Goal: Information Seeking & Learning: Learn about a topic

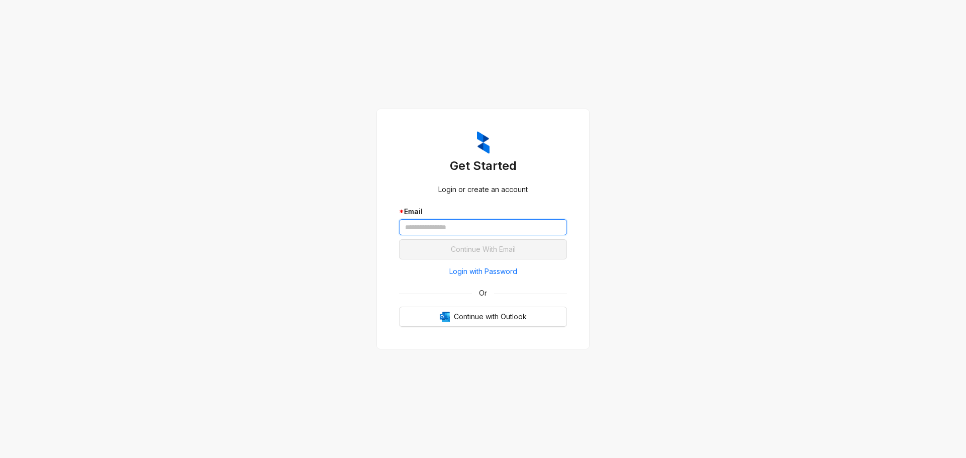
click at [512, 227] on input "text" at bounding box center [483, 227] width 168 height 16
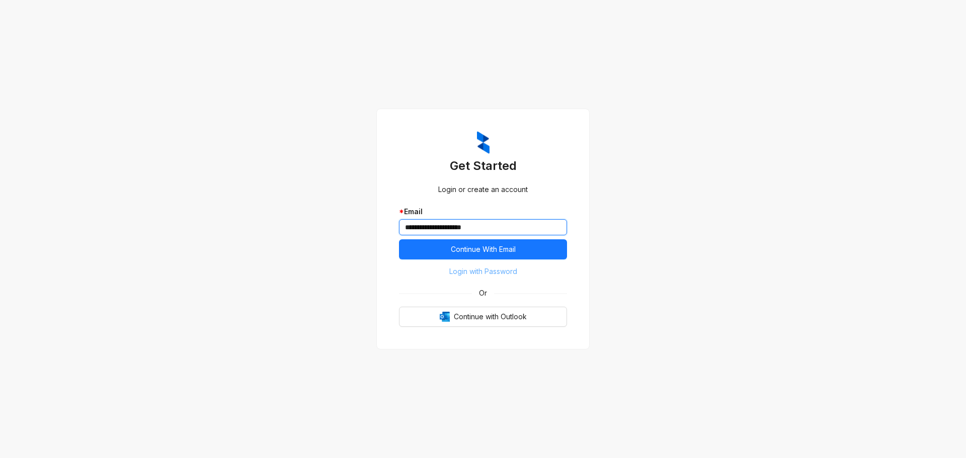
type input "**********"
click at [510, 272] on span "Login with Password" at bounding box center [483, 271] width 68 height 11
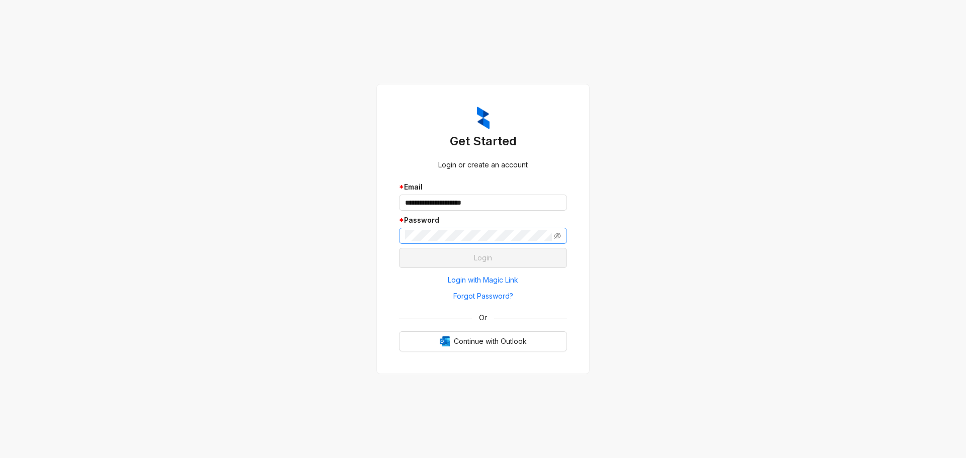
click at [521, 242] on span at bounding box center [483, 236] width 168 height 16
click at [529, 230] on span at bounding box center [483, 236] width 168 height 16
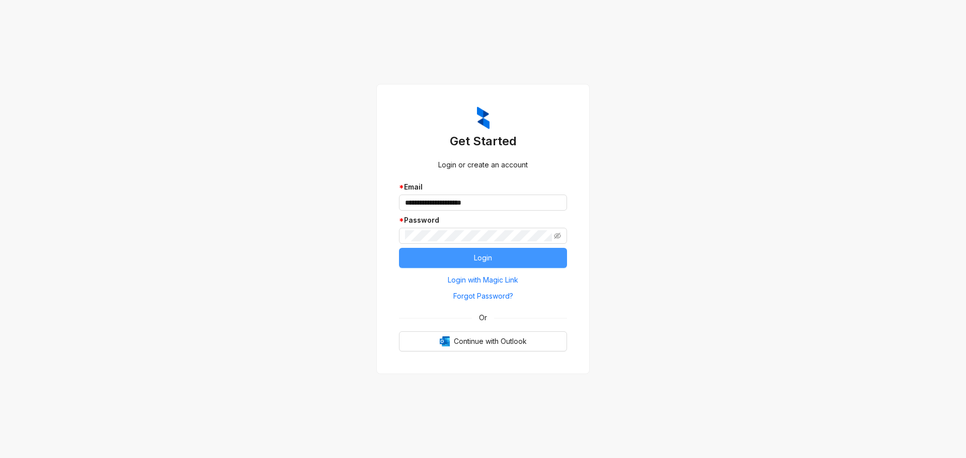
click at [530, 254] on button "Login" at bounding box center [483, 258] width 168 height 20
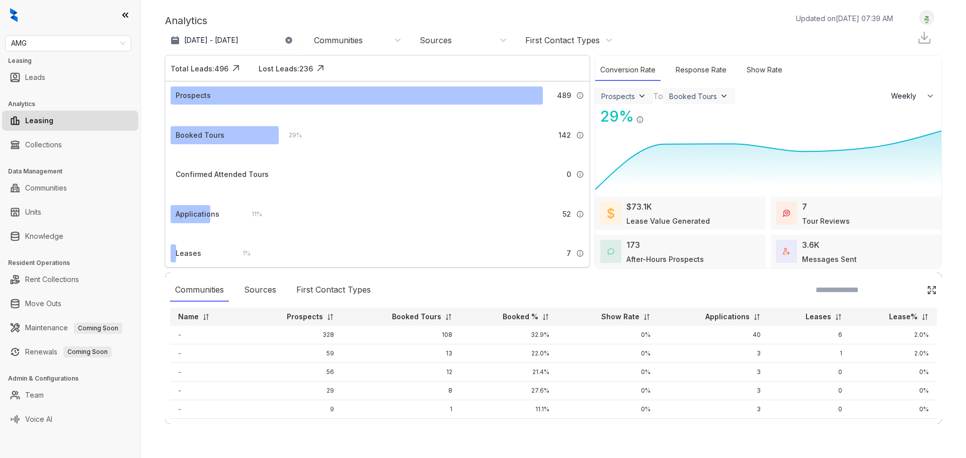
select select "******"
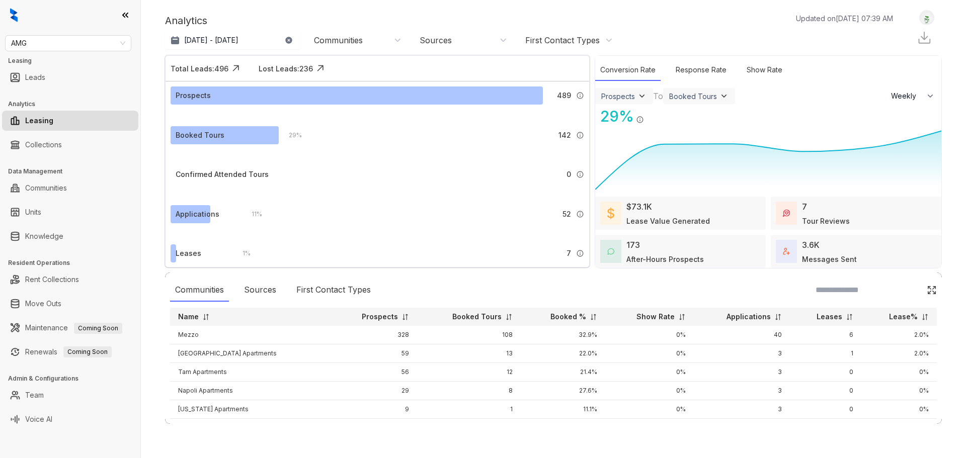
click at [61, 34] on div "AMG Leasing Leads Analytics Leasing Collections Data Management Communities Uni…" at bounding box center [70, 229] width 140 height 458
click at [63, 239] on link "Knowledge" at bounding box center [44, 236] width 38 height 20
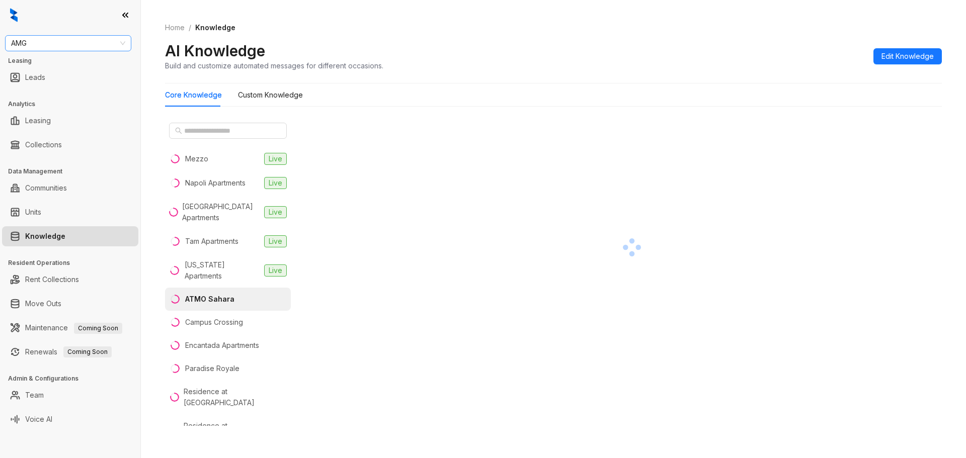
click at [114, 37] on span "AMG" at bounding box center [68, 43] width 114 height 15
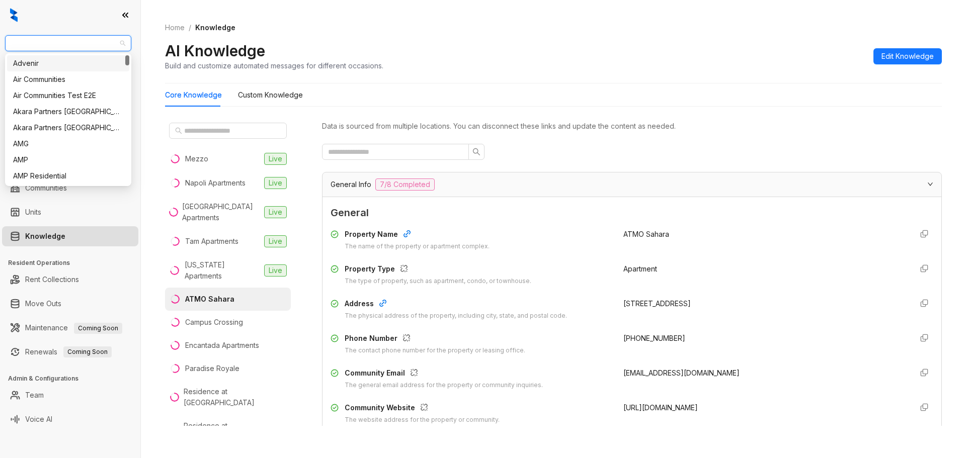
click at [134, 94] on div "AMG Leasing Leads Analytics Leasing Collections Data Management Communities Uni…" at bounding box center [70, 229] width 140 height 458
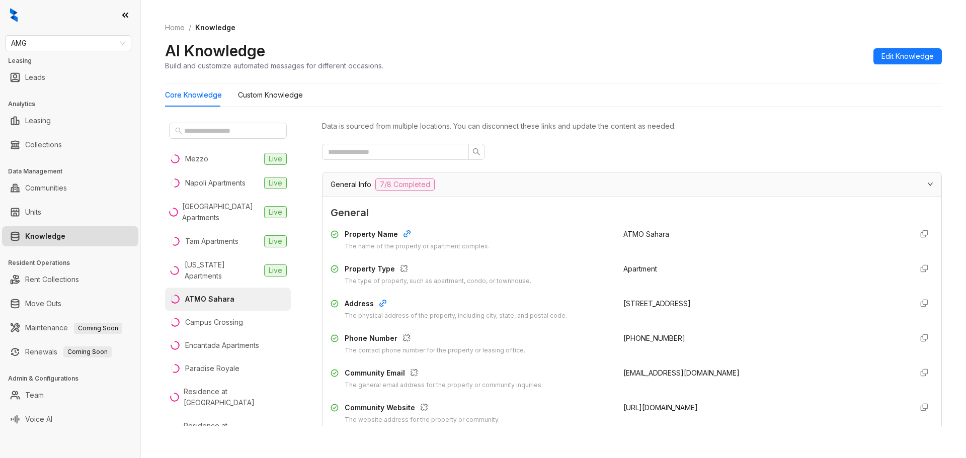
click at [114, 92] on div "AMG Leasing Leads Analytics Leasing Collections Data Management Communities Uni…" at bounding box center [70, 229] width 140 height 458
click at [90, 46] on span "AMG" at bounding box center [68, 43] width 114 height 15
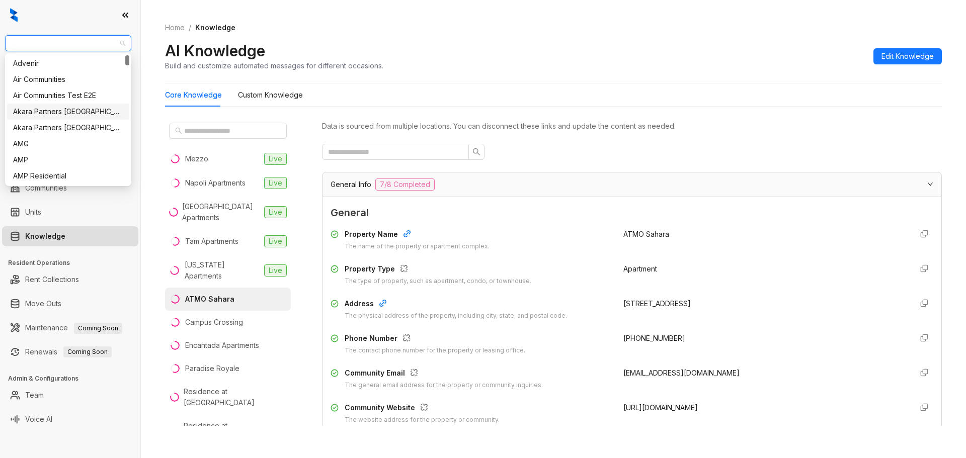
click at [70, 110] on div "Akara Partners [GEOGRAPHIC_DATA]" at bounding box center [68, 111] width 110 height 11
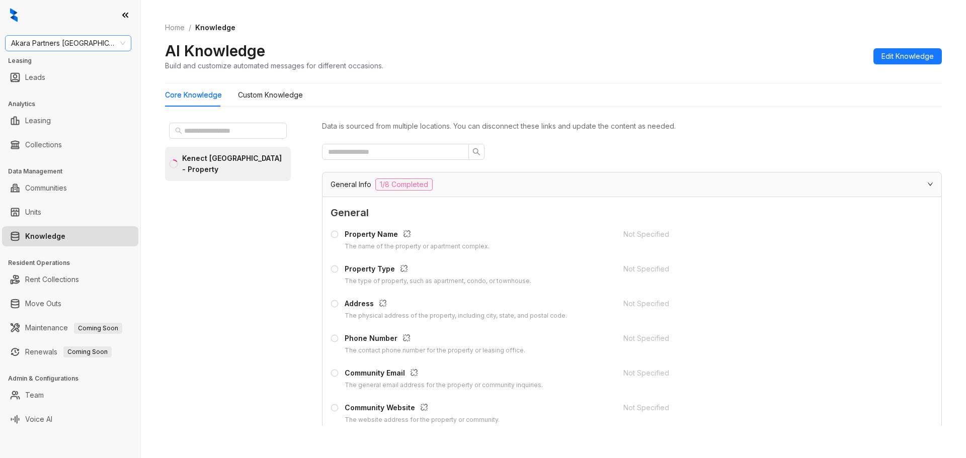
click at [75, 44] on span "Akara Partners [GEOGRAPHIC_DATA]" at bounding box center [68, 43] width 114 height 15
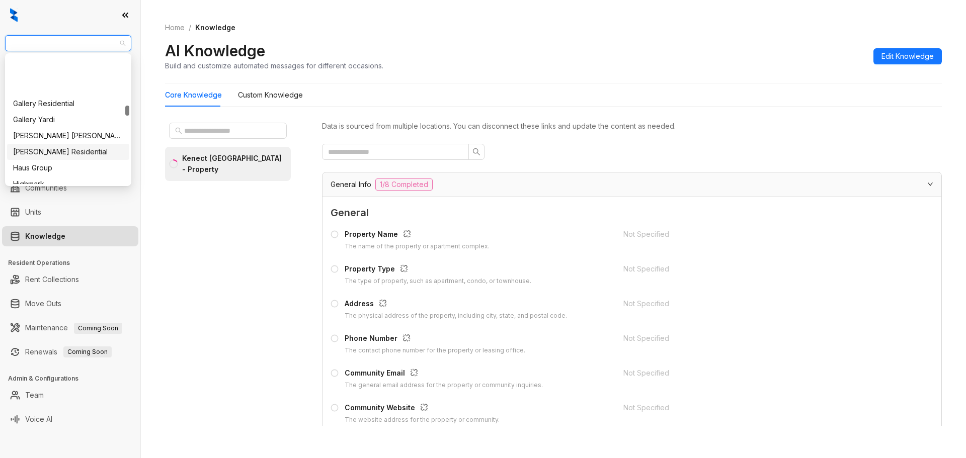
scroll to position [704, 0]
click at [82, 100] on div "Indus" at bounding box center [68, 99] width 110 height 11
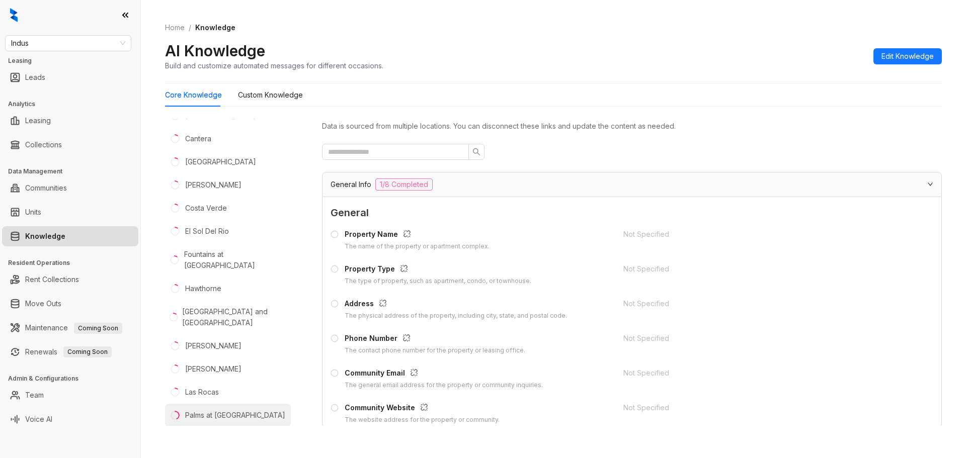
scroll to position [151, 0]
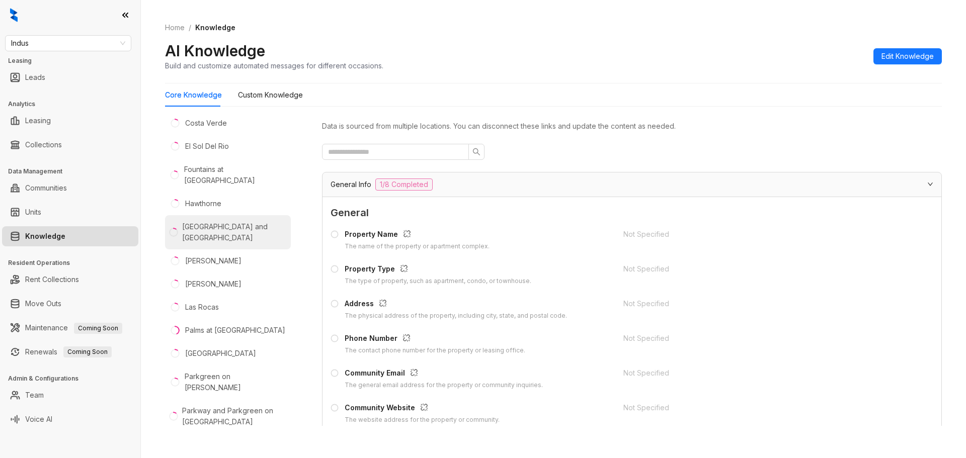
click at [250, 224] on div "[GEOGRAPHIC_DATA] and [GEOGRAPHIC_DATA]" at bounding box center [234, 232] width 105 height 22
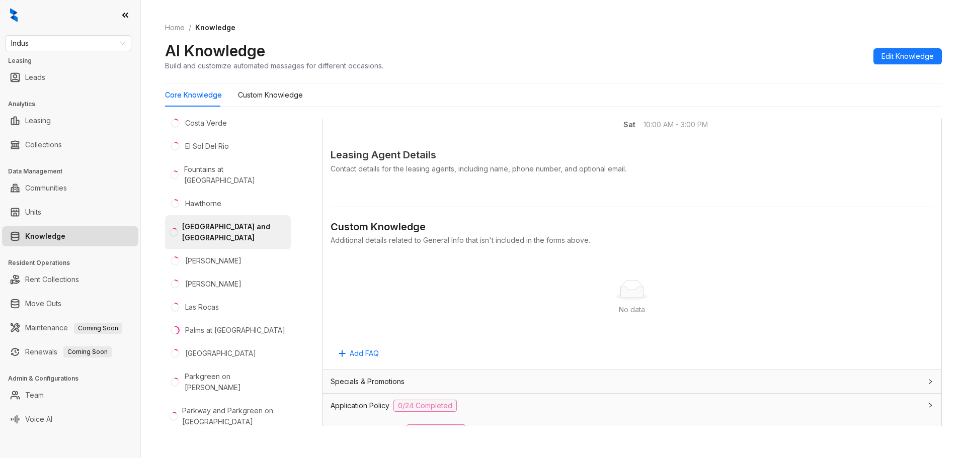
scroll to position [566, 0]
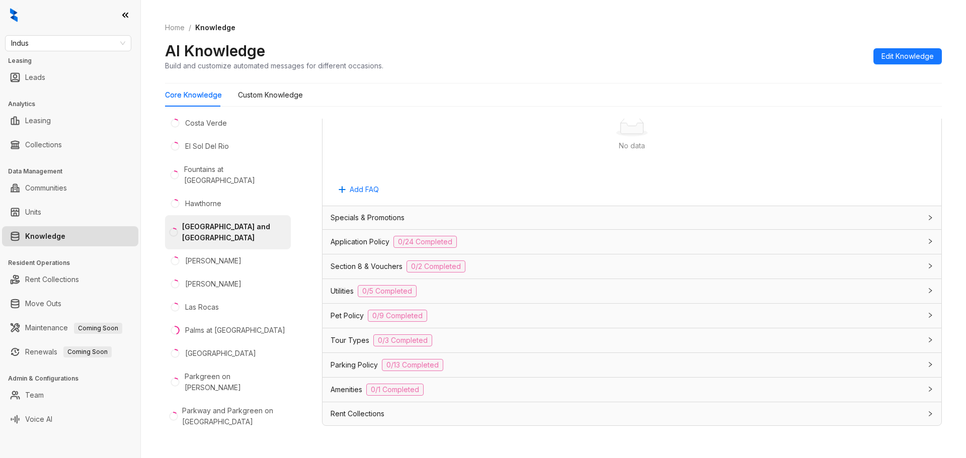
click at [426, 234] on div "Application Policy 0/24 Completed" at bounding box center [631, 242] width 619 height 24
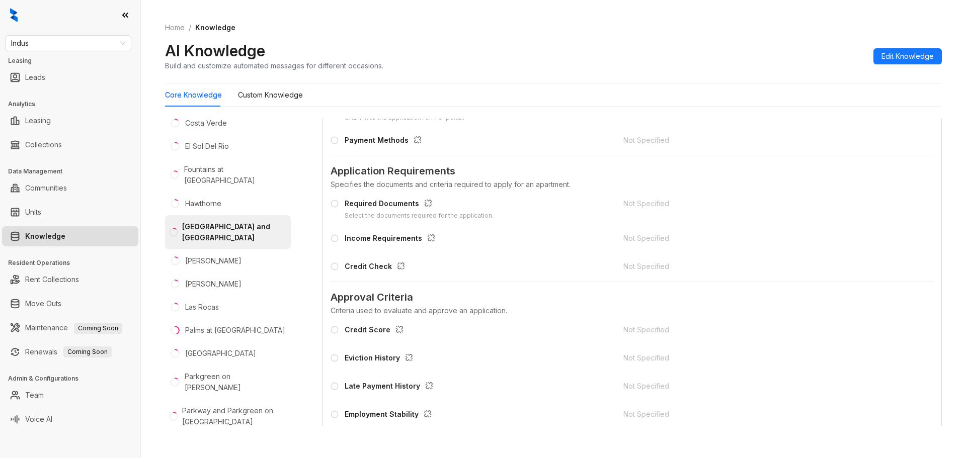
scroll to position [868, 0]
